Goal: Task Accomplishment & Management: Manage account settings

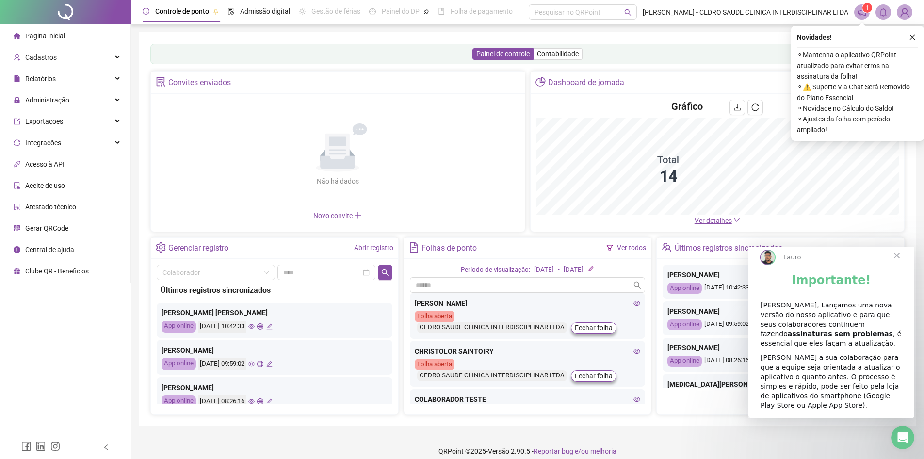
click at [897, 264] on span "Fechar" at bounding box center [897, 255] width 35 height 35
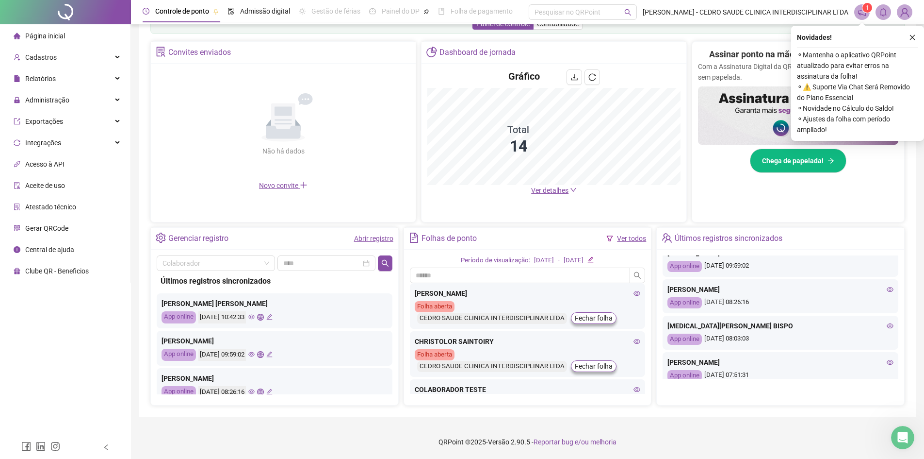
scroll to position [97, 0]
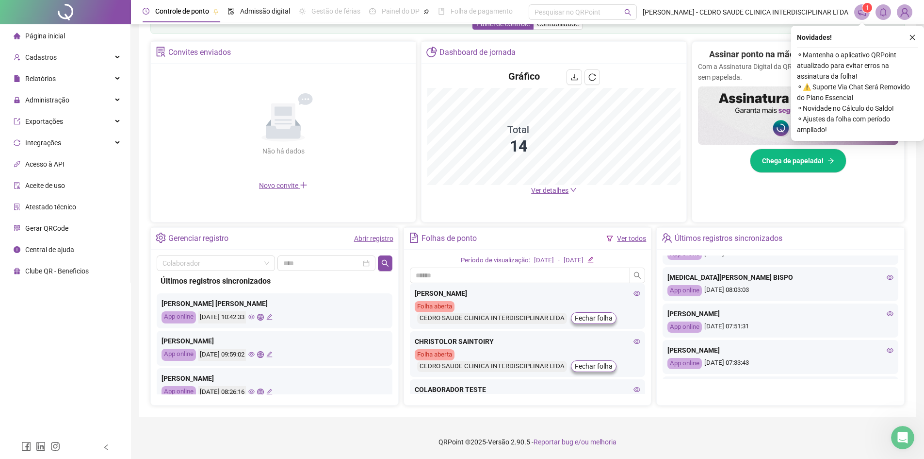
click at [182, 313] on div "App online" at bounding box center [179, 317] width 34 height 12
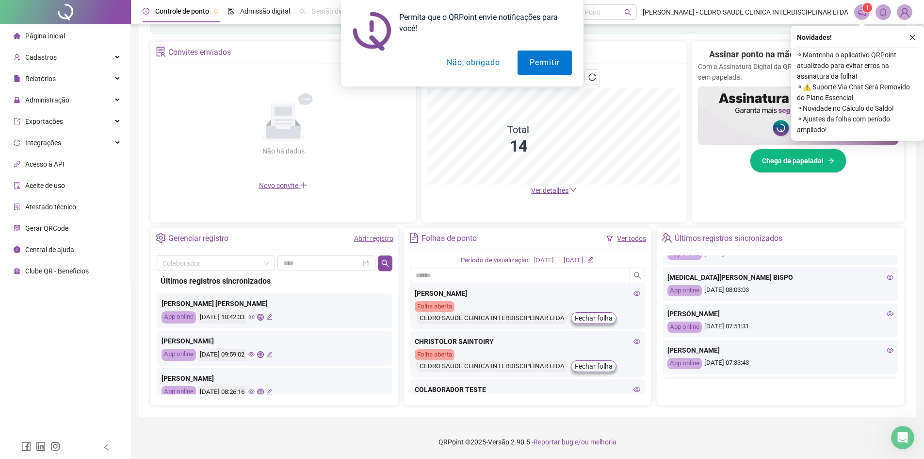
click at [465, 65] on button "Não, obrigado" at bounding box center [473, 62] width 77 height 24
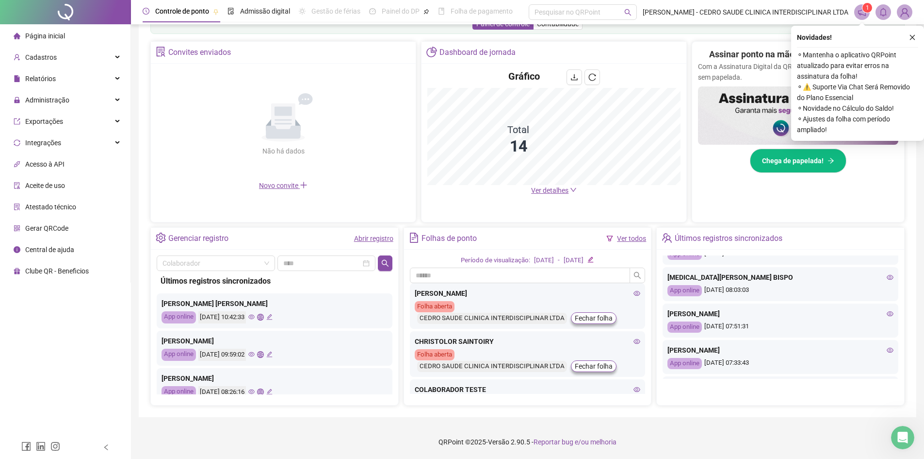
click at [919, 39] on div "Novidades ! ⚬ Mantenha o aplicativo QRPoint atualizado para evitar erros na ass…" at bounding box center [857, 83] width 133 height 115
click at [912, 37] on icon "close" at bounding box center [912, 37] width 5 height 5
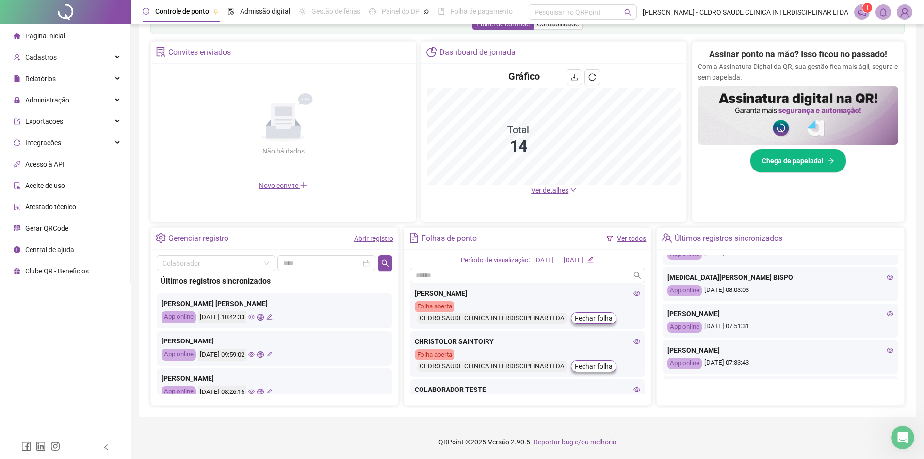
click at [909, 14] on img at bounding box center [905, 12] width 15 height 15
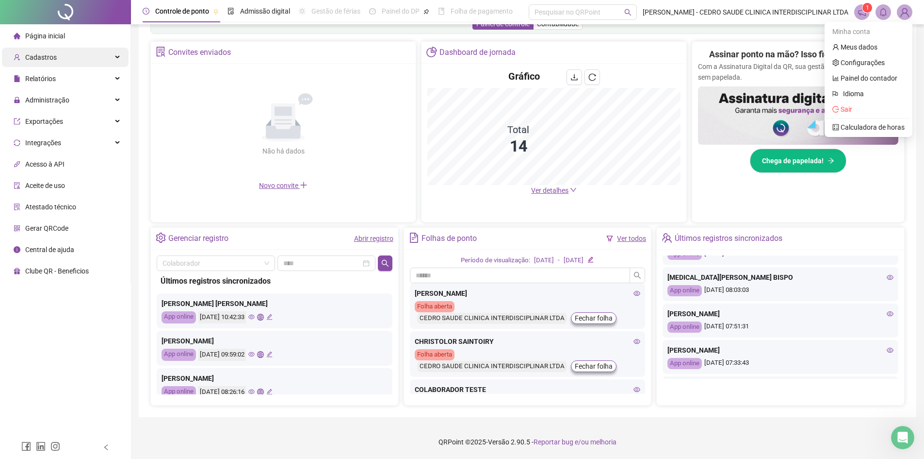
click at [45, 58] on span "Cadastros" at bounding box center [41, 57] width 32 height 8
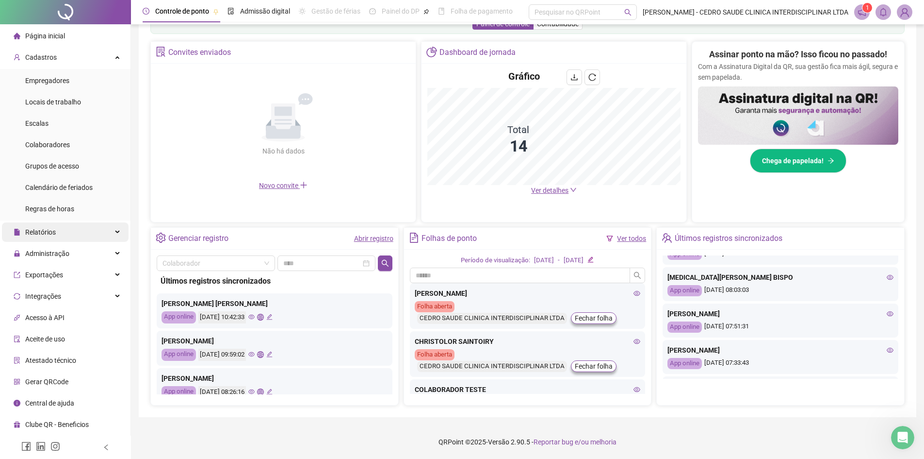
click at [56, 234] on div "Relatórios" at bounding box center [65, 231] width 127 height 19
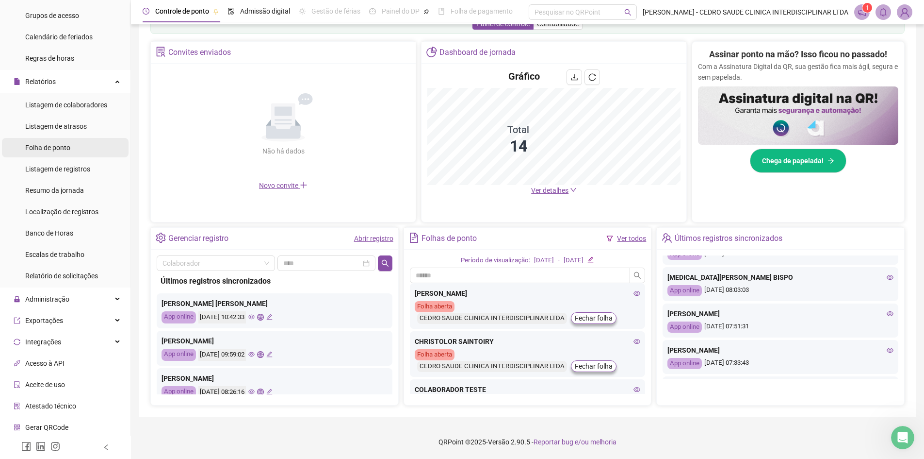
scroll to position [173, 0]
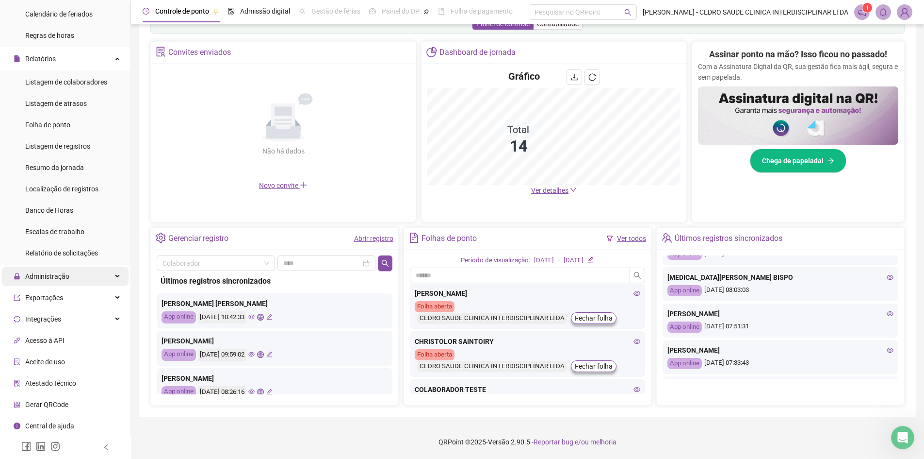
click at [61, 276] on span "Administração" at bounding box center [47, 276] width 44 height 8
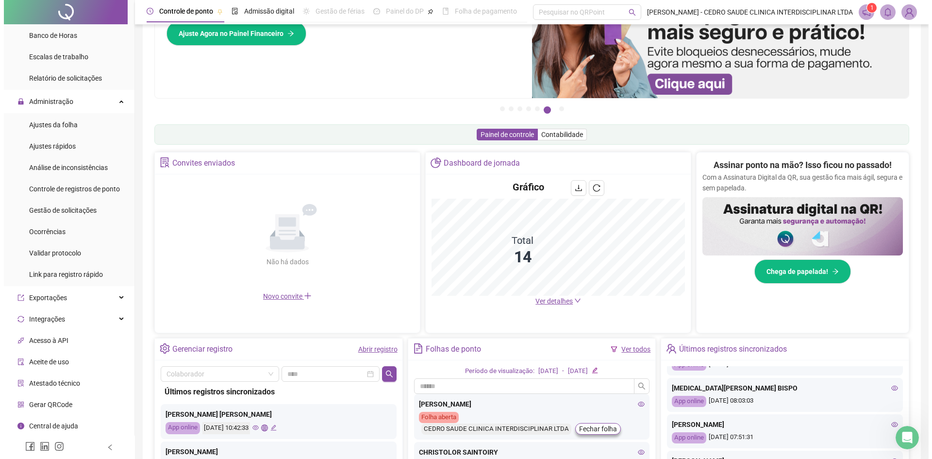
scroll to position [0, 0]
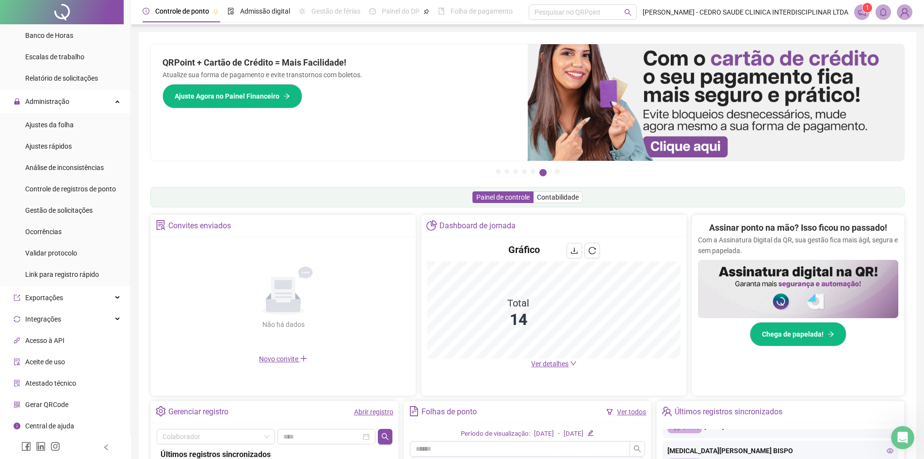
click at [866, 12] on span "1" at bounding box center [867, 8] width 3 height 10
click at [886, 12] on icon "bell" at bounding box center [883, 12] width 7 height 9
click at [909, 12] on img at bounding box center [905, 12] width 15 height 15
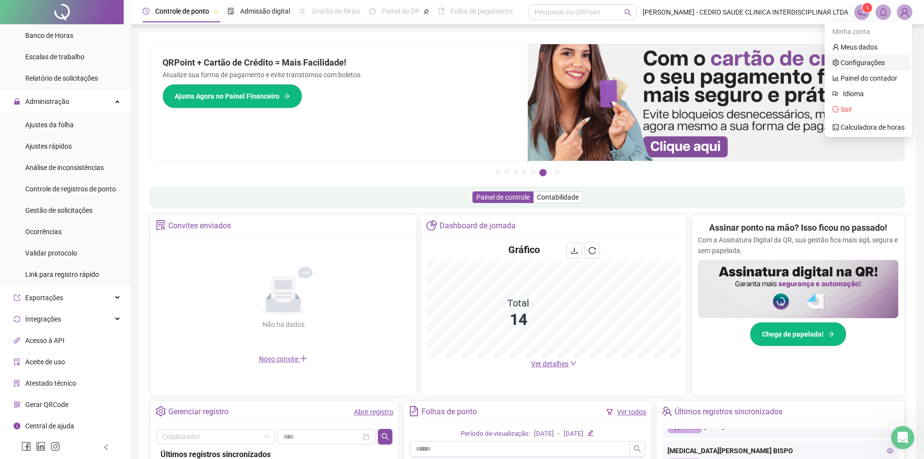
click at [877, 62] on link "Configurações" at bounding box center [859, 63] width 52 height 8
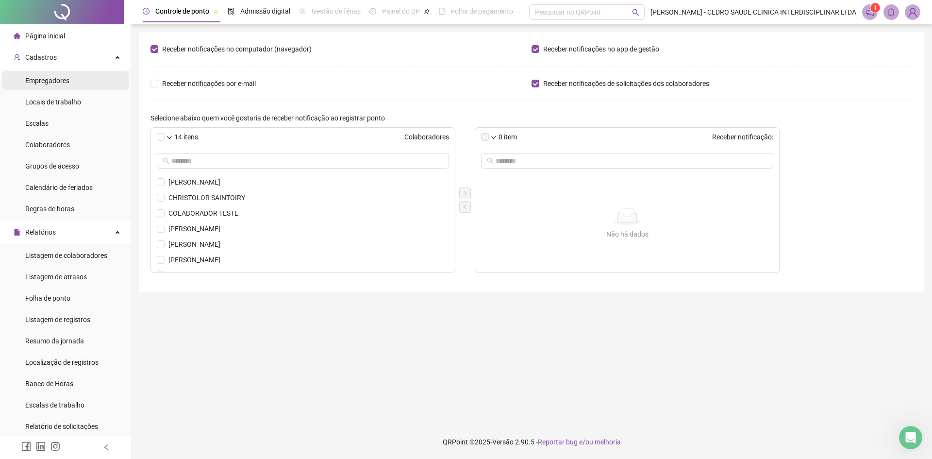
click at [70, 78] on li "Empregadores" at bounding box center [65, 80] width 127 height 19
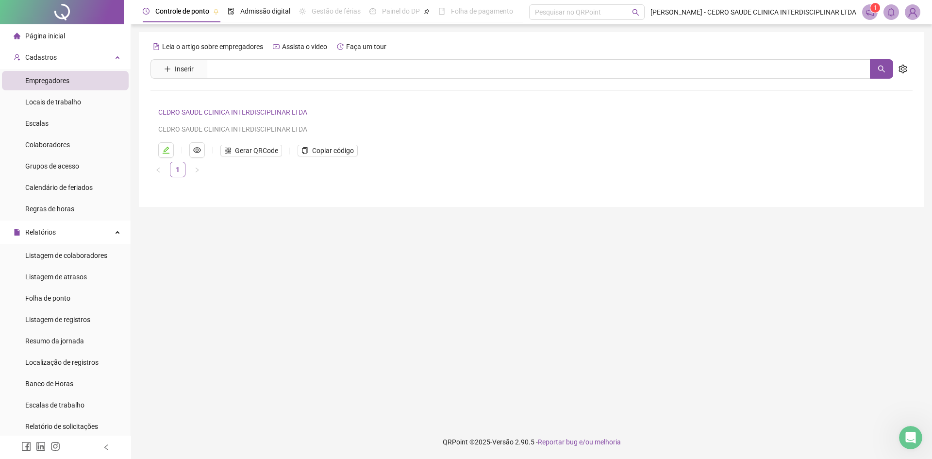
click at [68, 35] on li "Página inicial" at bounding box center [65, 35] width 127 height 19
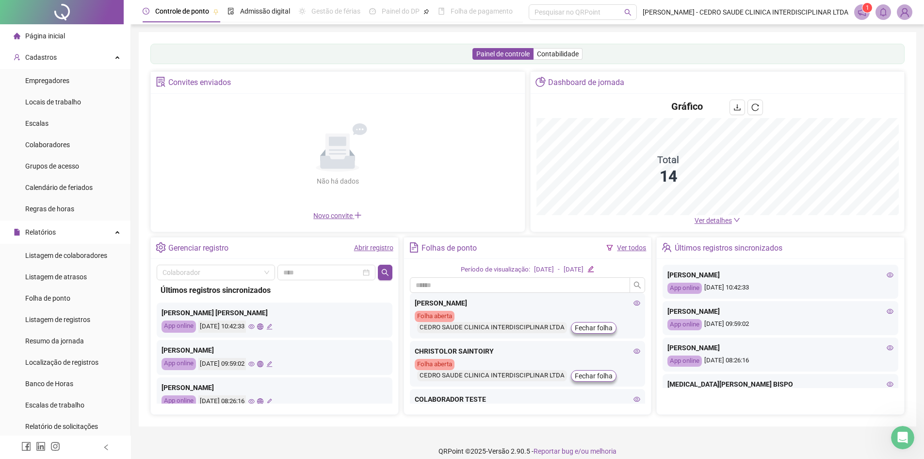
click at [335, 213] on span "Novo convite" at bounding box center [337, 216] width 49 height 8
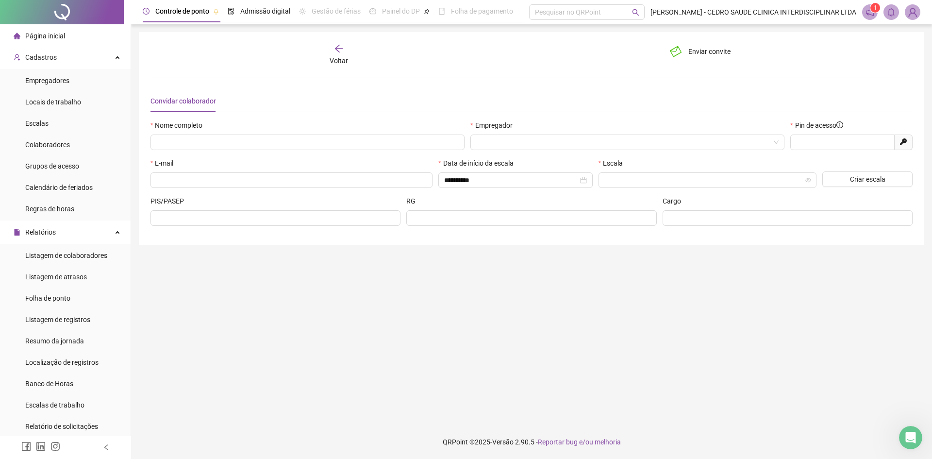
type input "*****"
drag, startPoint x: 335, startPoint y: 213, endPoint x: 333, endPoint y: 299, distance: 86.4
drag, startPoint x: 333, startPoint y: 299, endPoint x: 280, endPoint y: 325, distance: 59.2
click at [280, 325] on main "**********" at bounding box center [531, 224] width 785 height 385
click at [332, 53] on div "Voltar" at bounding box center [339, 55] width 120 height 22
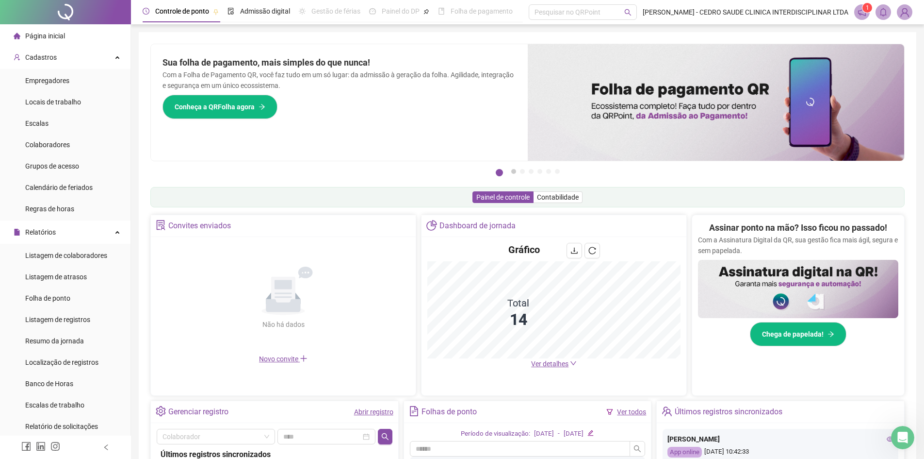
click at [516, 170] on button "2" at bounding box center [513, 171] width 5 height 5
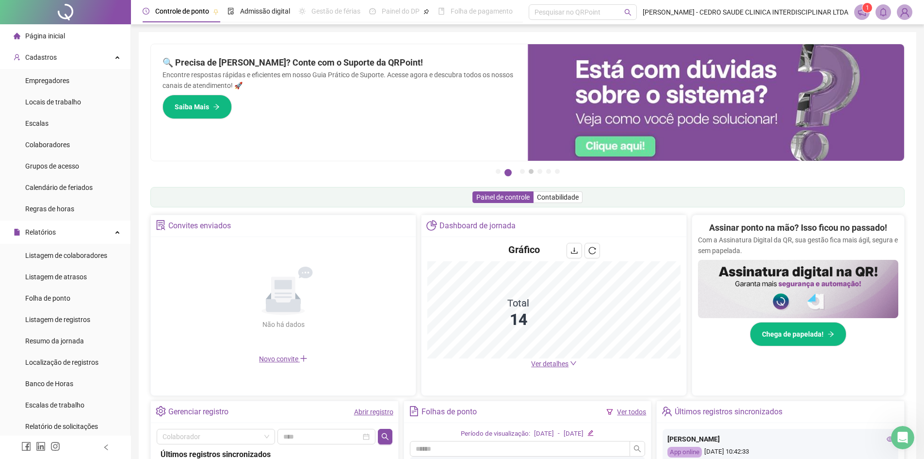
click at [529, 173] on button "4" at bounding box center [531, 171] width 5 height 5
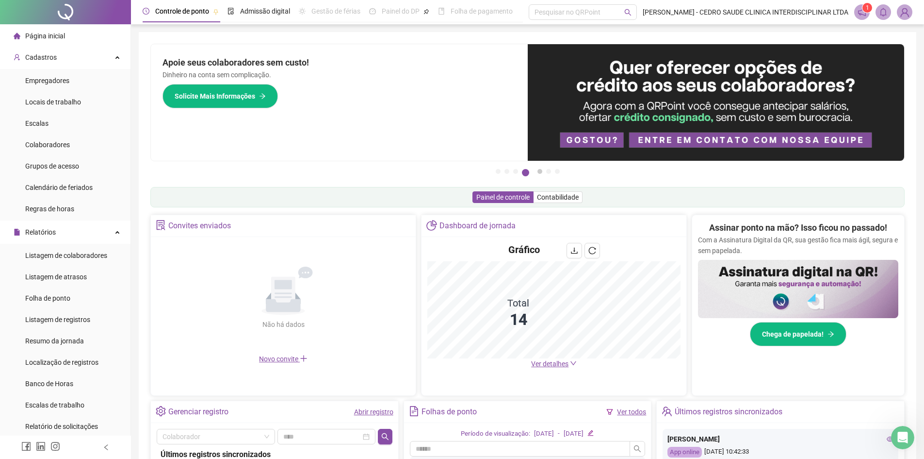
click at [539, 171] on button "5" at bounding box center [540, 171] width 5 height 5
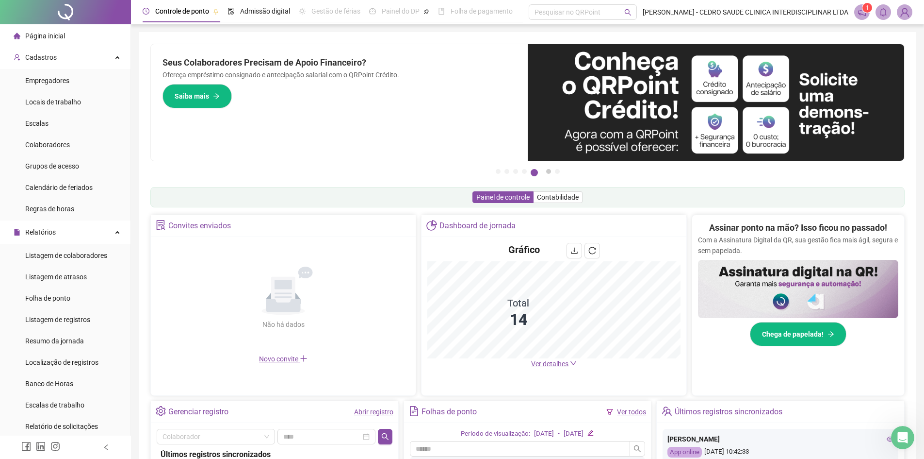
click at [548, 173] on button "6" at bounding box center [548, 171] width 5 height 5
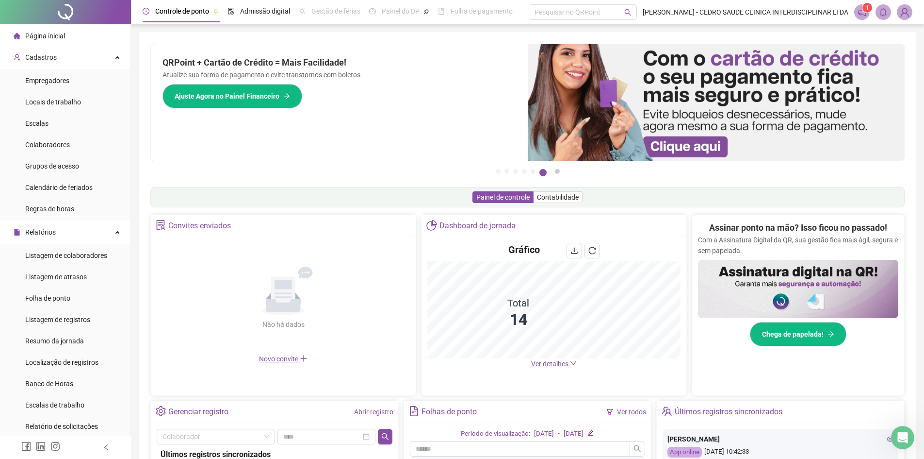
click at [558, 173] on button "7" at bounding box center [557, 171] width 5 height 5
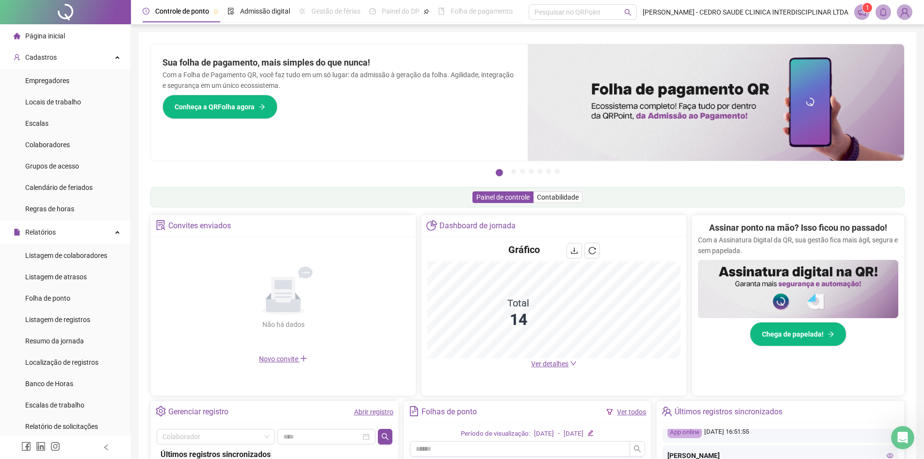
click at [886, 12] on icon "bell" at bounding box center [883, 12] width 7 height 9
click at [898, 14] on img at bounding box center [905, 12] width 15 height 15
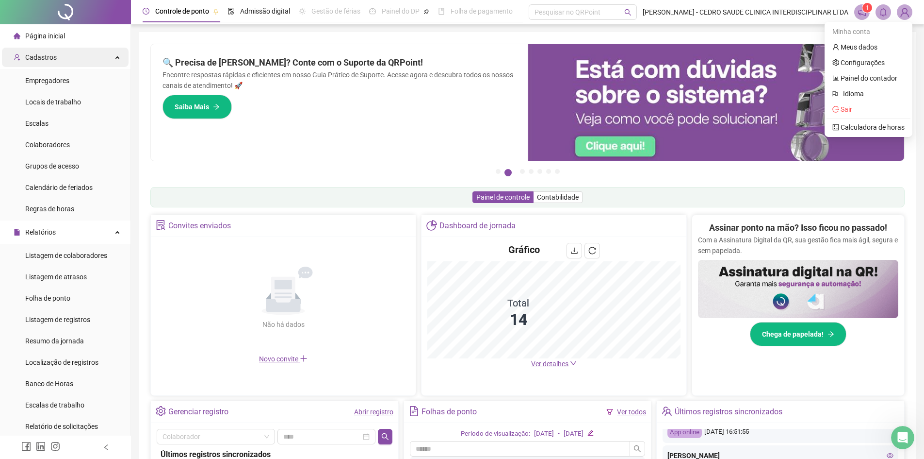
click at [33, 54] on span "Cadastros" at bounding box center [41, 57] width 32 height 8
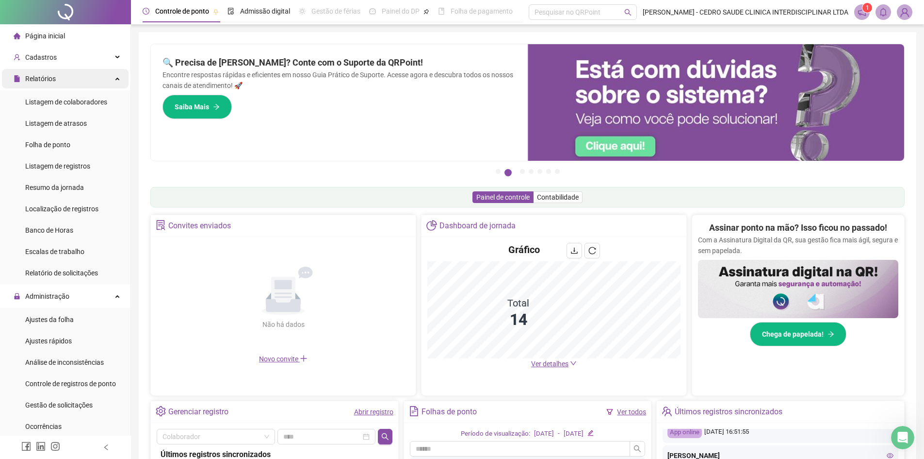
click at [76, 76] on div "Relatórios" at bounding box center [65, 78] width 127 height 19
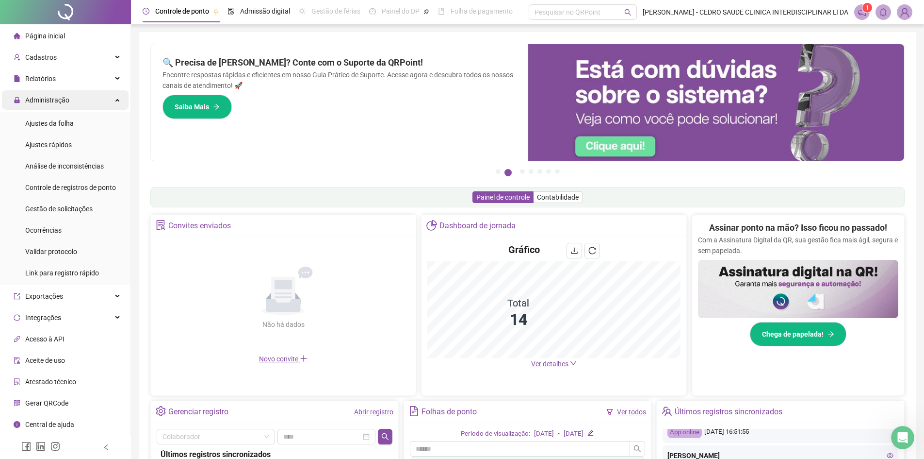
click at [84, 103] on div "Administração" at bounding box center [65, 99] width 127 height 19
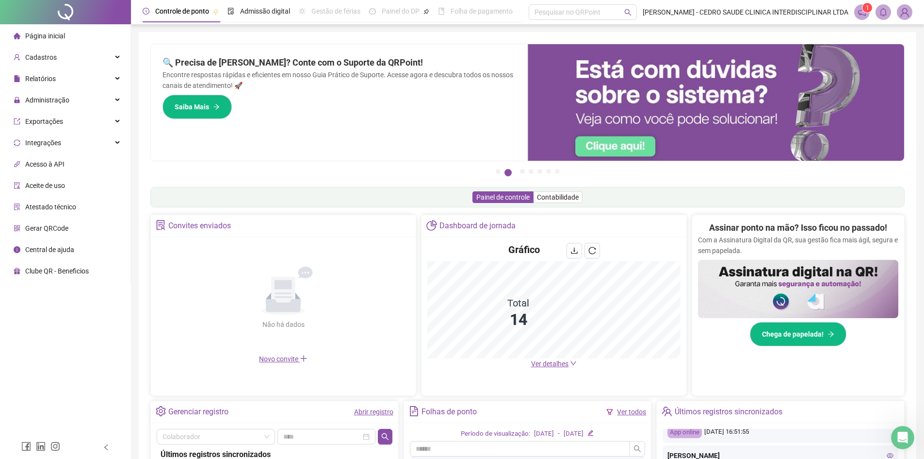
click at [78, 187] on li "Aceite de uso" at bounding box center [65, 185] width 127 height 19
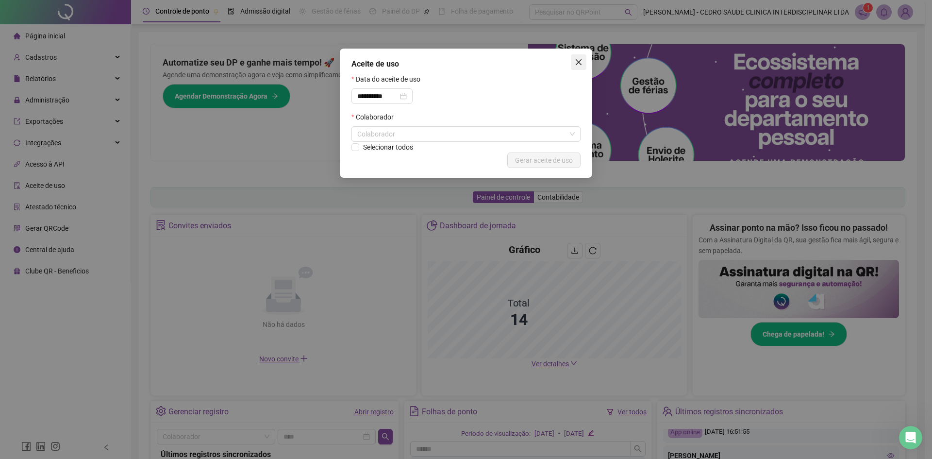
click at [579, 60] on icon "close" at bounding box center [578, 62] width 8 height 8
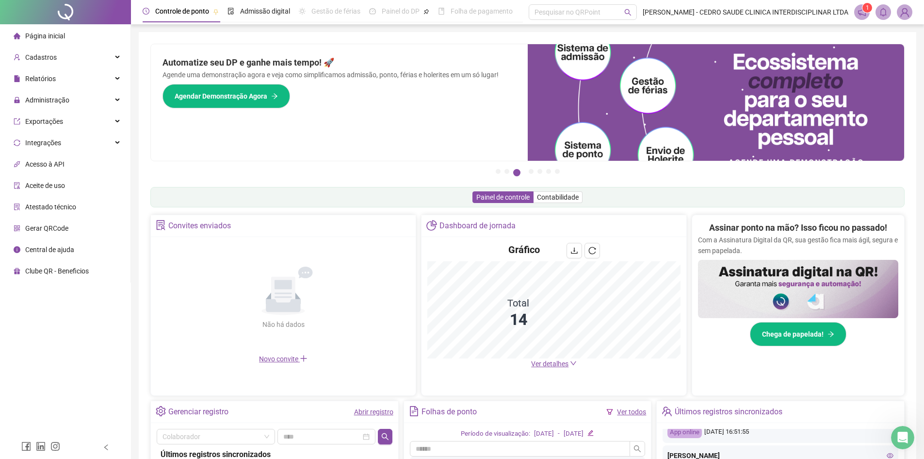
click at [55, 247] on span "Central de ajuda" at bounding box center [49, 250] width 49 height 8
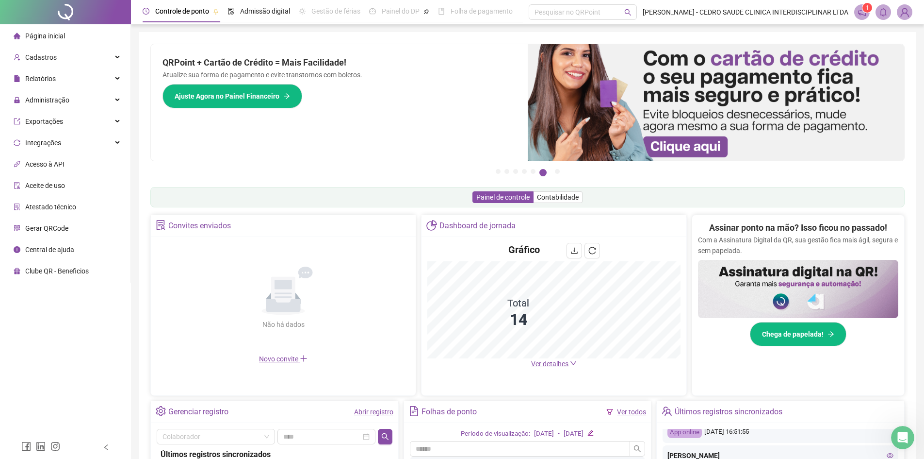
click at [904, 9] on img at bounding box center [905, 12] width 15 height 15
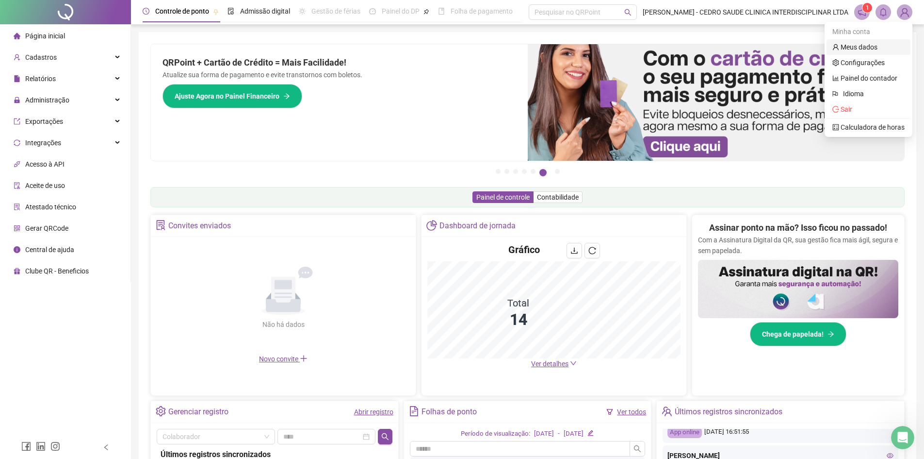
click at [878, 46] on link "Meus dados" at bounding box center [855, 47] width 45 height 8
